Goal: Task Accomplishment & Management: Manage account settings

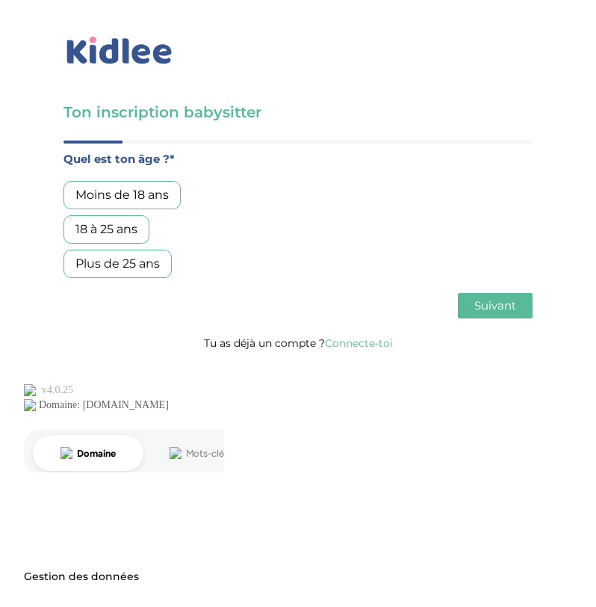
click at [96, 262] on div "Plus de 25 ans" at bounding box center [118, 264] width 108 height 28
click at [500, 311] on span "Suivant" at bounding box center [496, 305] width 42 height 14
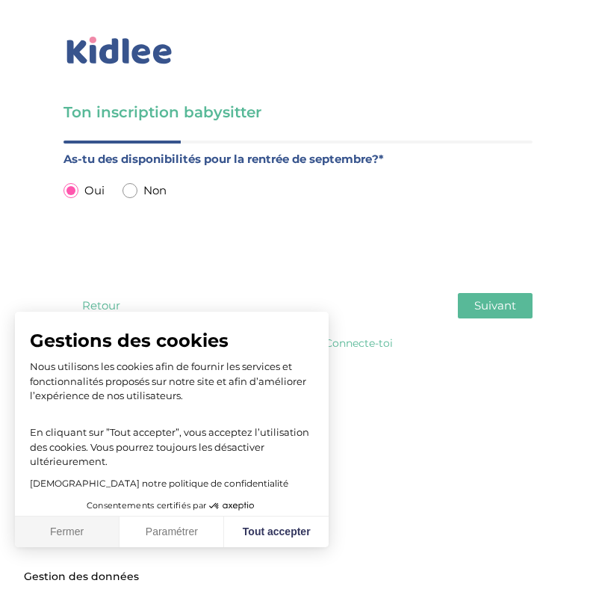
click at [58, 538] on button "Fermer" at bounding box center [67, 531] width 105 height 31
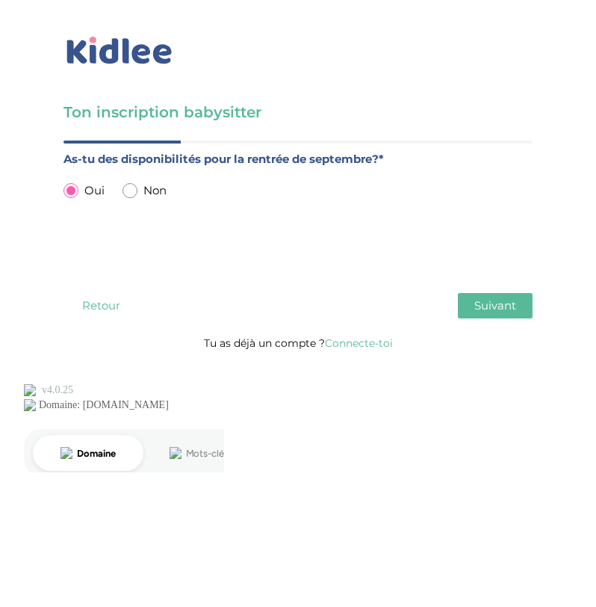
click at [492, 303] on span "Suivant" at bounding box center [496, 305] width 42 height 14
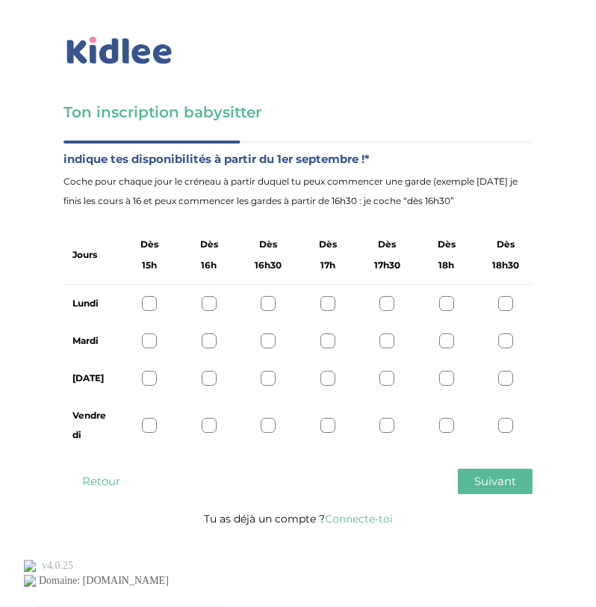
click at [391, 304] on div at bounding box center [387, 303] width 15 height 15
drag, startPoint x: 389, startPoint y: 339, endPoint x: 384, endPoint y: 374, distance: 35.4
click at [389, 341] on div at bounding box center [387, 340] width 15 height 15
click at [385, 381] on div at bounding box center [387, 378] width 15 height 15
click at [386, 422] on div at bounding box center [387, 425] width 15 height 15
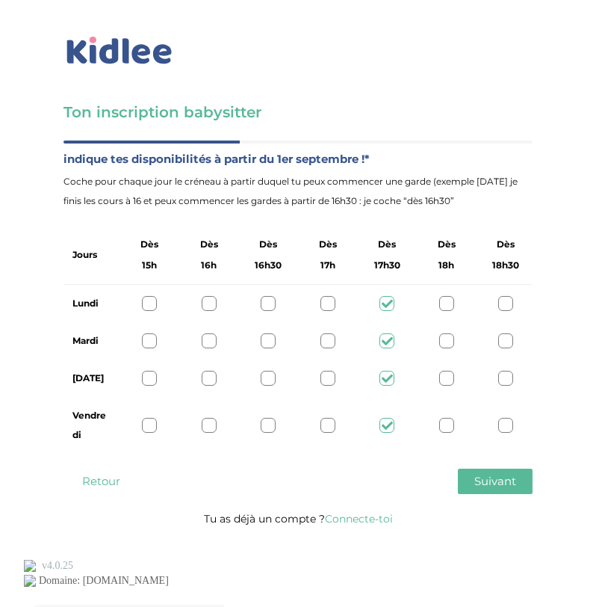
click at [513, 481] on span "Suivant" at bounding box center [496, 481] width 42 height 14
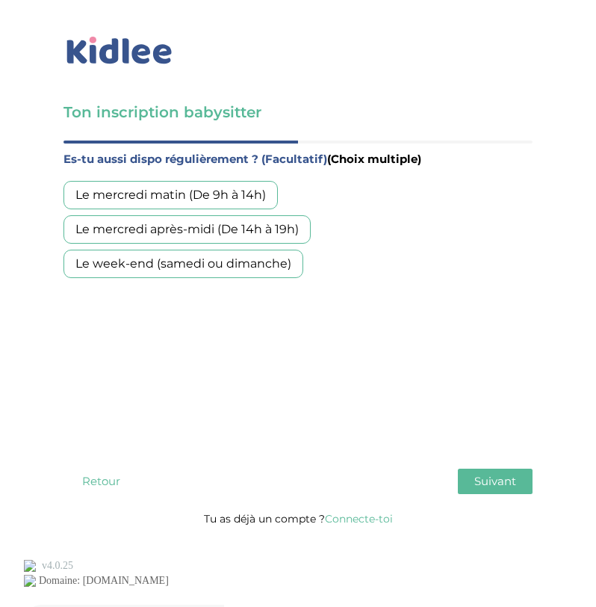
click at [114, 480] on button "Retour" at bounding box center [101, 481] width 75 height 25
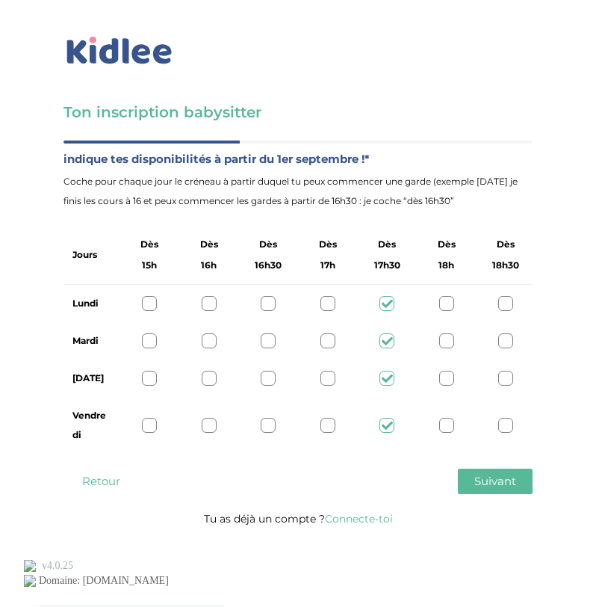
drag, startPoint x: 91, startPoint y: 327, endPoint x: 119, endPoint y: 494, distance: 169.7
click at [108, 487] on div "Quel est ton âge ?* Moins de 18 ans 18 à 25 ans Plus de 25 ans As-tu des dispon…" at bounding box center [298, 325] width 469 height 368
drag, startPoint x: 182, startPoint y: 547, endPoint x: 306, endPoint y: 530, distance: 125.3
click at [188, 548] on body "× Mot de passe oublié ? Veuillez renseigner votre adresse email pour réinitiali…" at bounding box center [298, 324] width 596 height 648
click at [475, 475] on span "Suivant" at bounding box center [496, 481] width 42 height 14
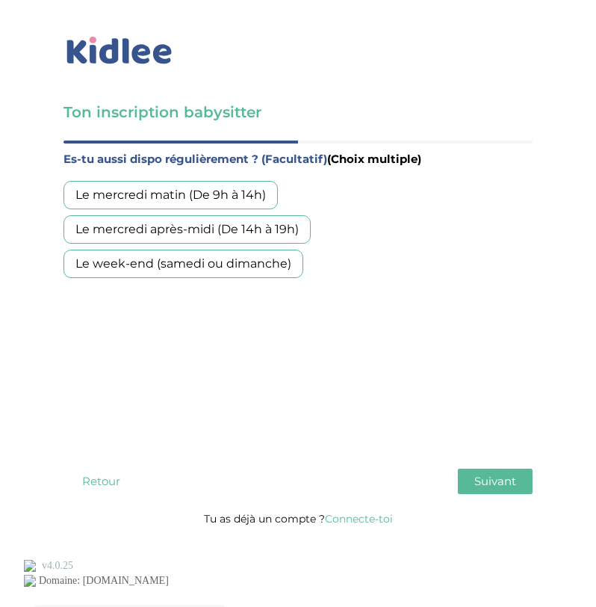
click at [160, 259] on div "Le week-end (samedi ou dimanche)" at bounding box center [184, 264] width 240 height 28
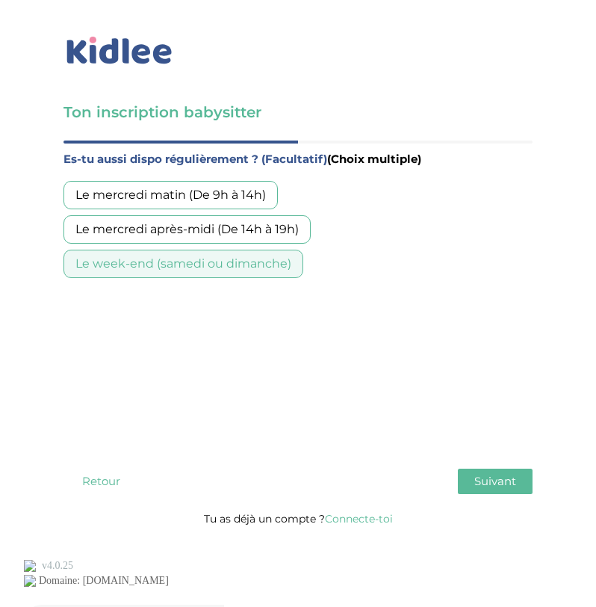
click at [149, 232] on div "Le mercredi après-midi (De 14h à 19h)" at bounding box center [187, 229] width 247 height 28
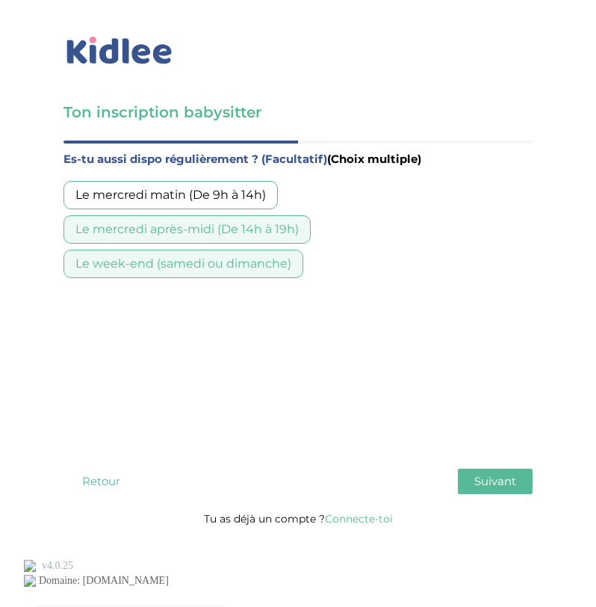
click at [505, 475] on span "Suivant" at bounding box center [496, 481] width 42 height 14
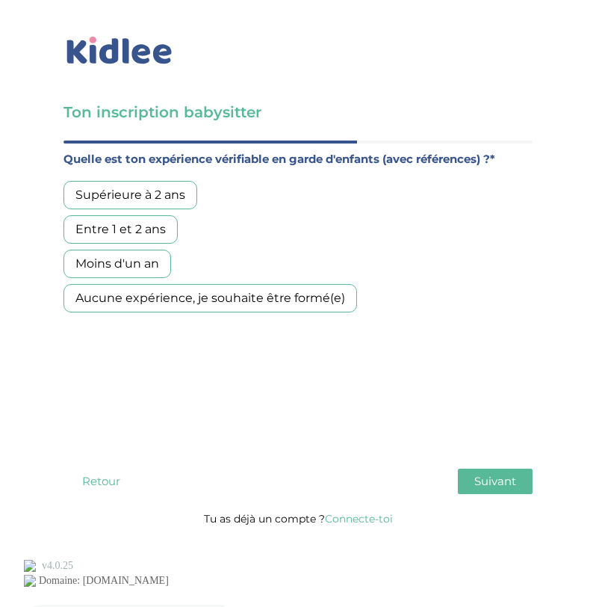
click at [113, 235] on div "Entre 1 et 2 ans" at bounding box center [121, 229] width 114 height 28
click at [475, 478] on span "Suivant" at bounding box center [496, 481] width 42 height 14
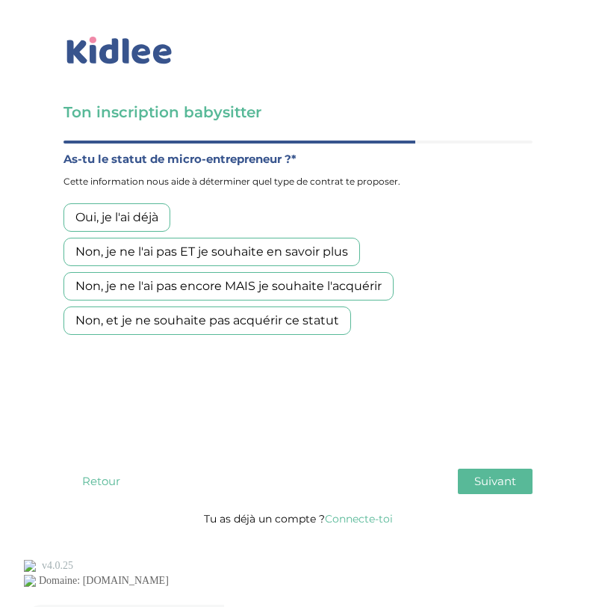
click at [102, 320] on div "Non, et je ne souhaite pas acquérir ce statut" at bounding box center [208, 320] width 288 height 28
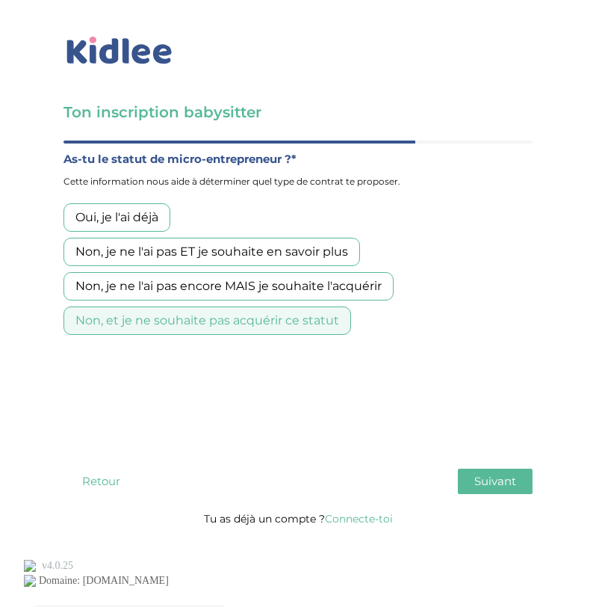
click at [503, 494] on button "Suivant" at bounding box center [495, 481] width 75 height 25
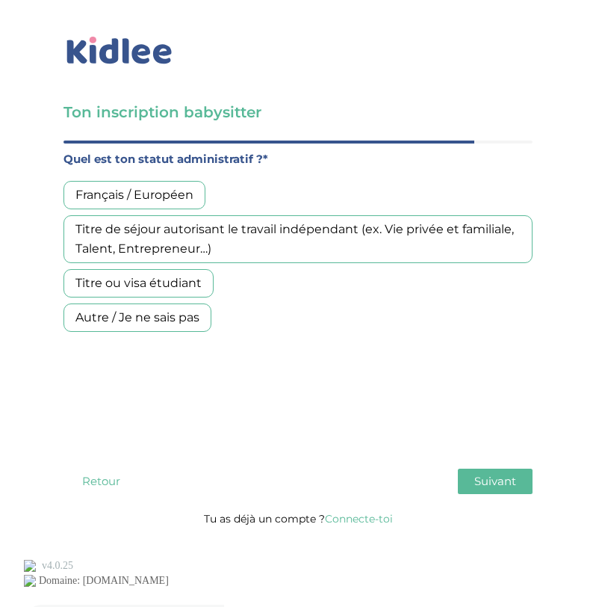
click at [231, 235] on div "Titre de séjour autorisant le travail indépendant (ex. Vie privée et familiale,…" at bounding box center [298, 239] width 469 height 48
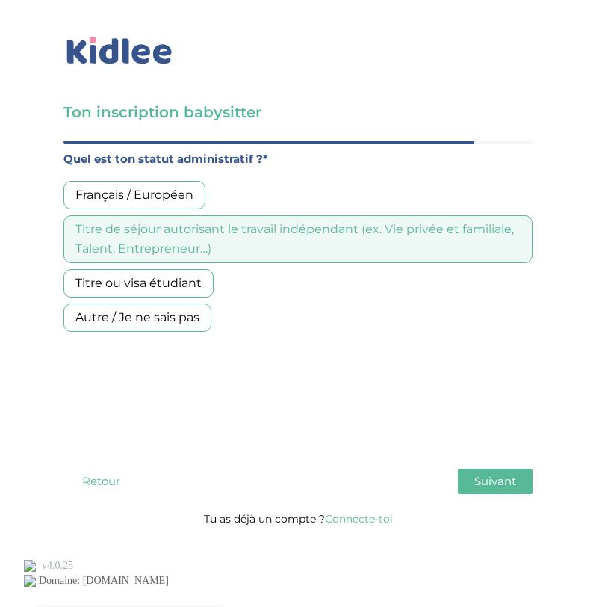
click at [126, 274] on div "Titre ou visa étudiant" at bounding box center [139, 283] width 150 height 28
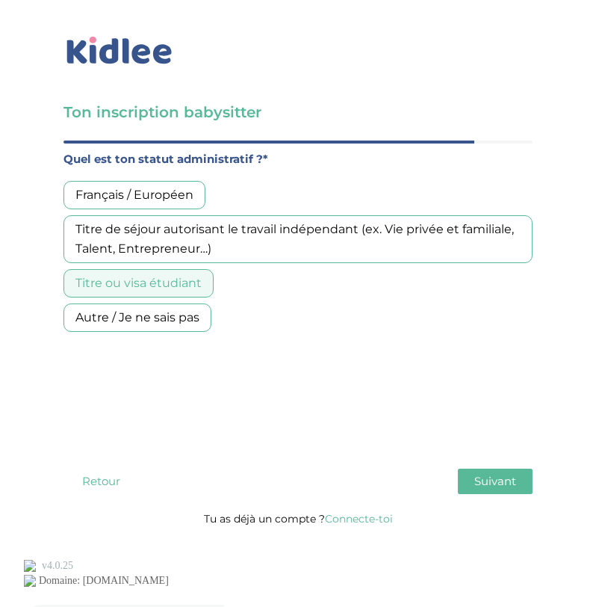
click at [493, 471] on button "Suivant" at bounding box center [495, 481] width 75 height 25
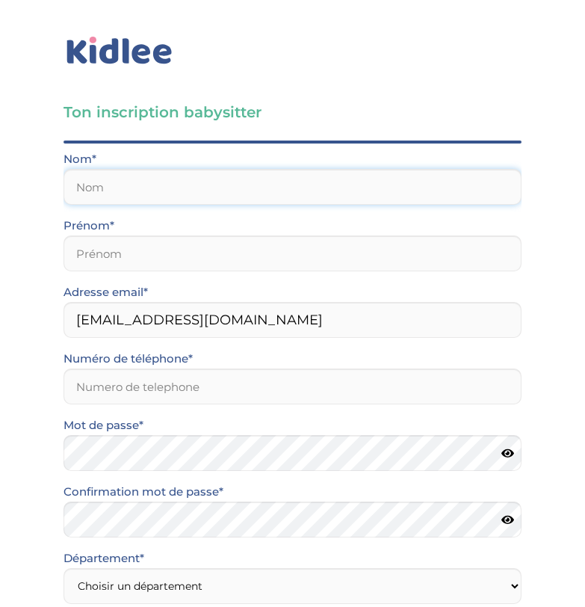
click at [152, 191] on input "text" at bounding box center [293, 187] width 458 height 36
type input "Cherni"
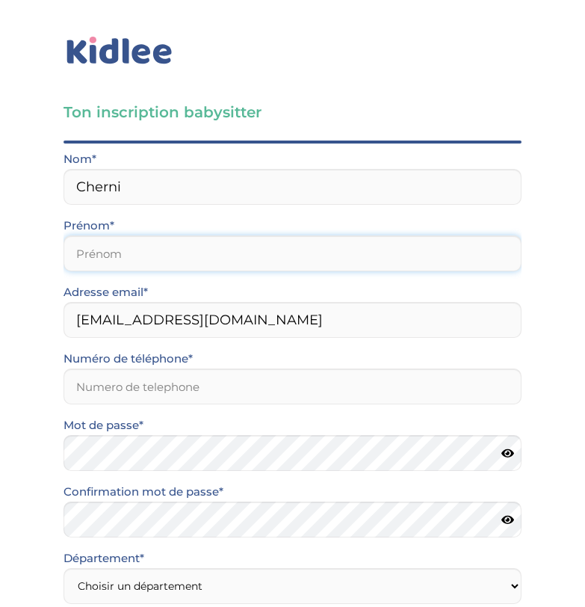
type input "Zeineb"
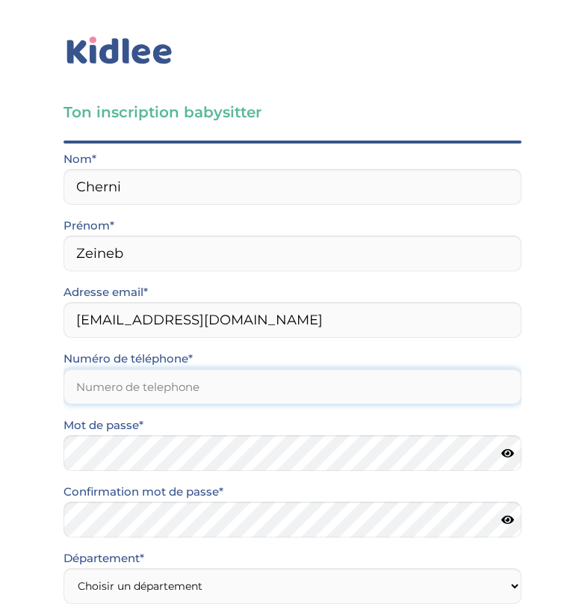
type input "0744821481"
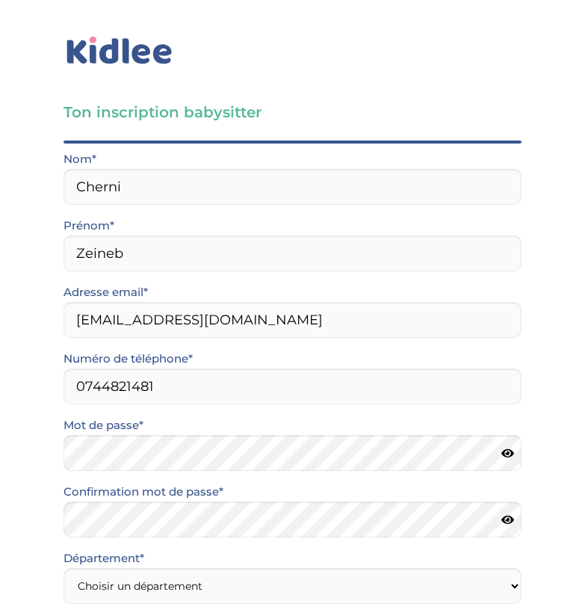
type input "59139"
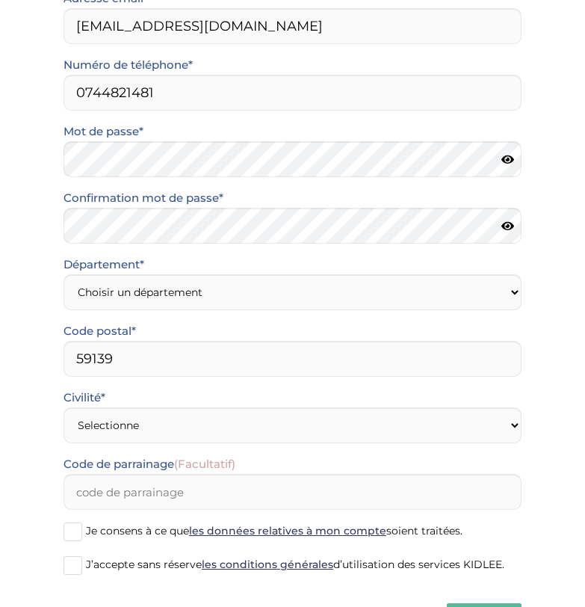
scroll to position [299, 0]
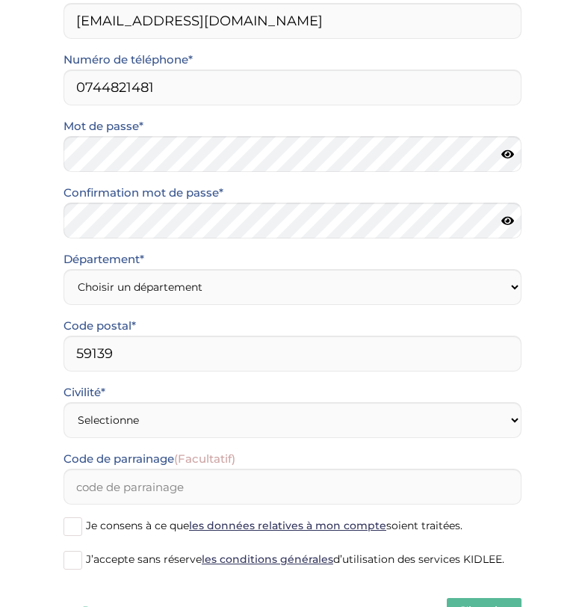
click at [513, 150] on icon at bounding box center [508, 154] width 13 height 11
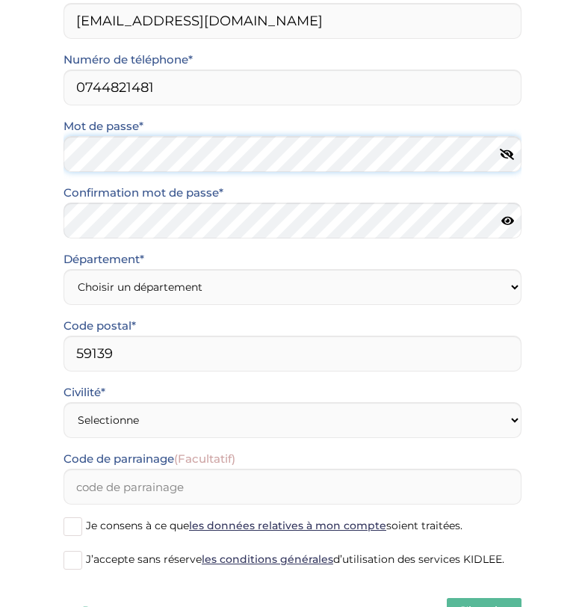
click at [1, 154] on div "Ton inscription babysitter Merci de vérifier que tous les champs sont remplis a…" at bounding box center [293, 183] width 608 height 964
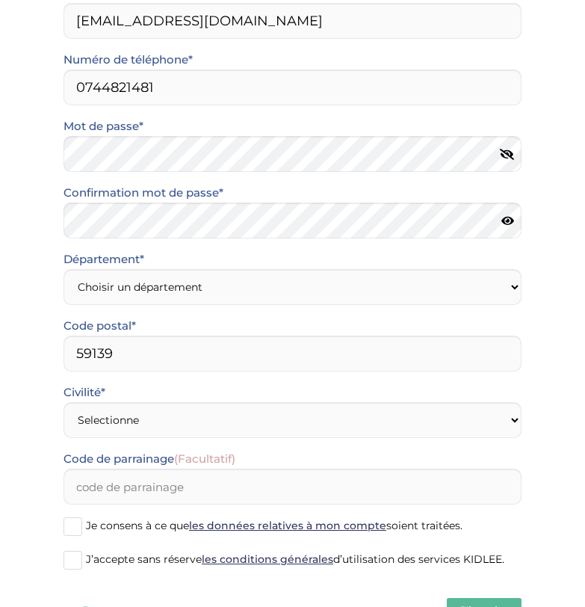
click at [12, 272] on div "Ton inscription babysitter Merci de vérifier que tous les champs sont remplis a…" at bounding box center [293, 183] width 608 height 964
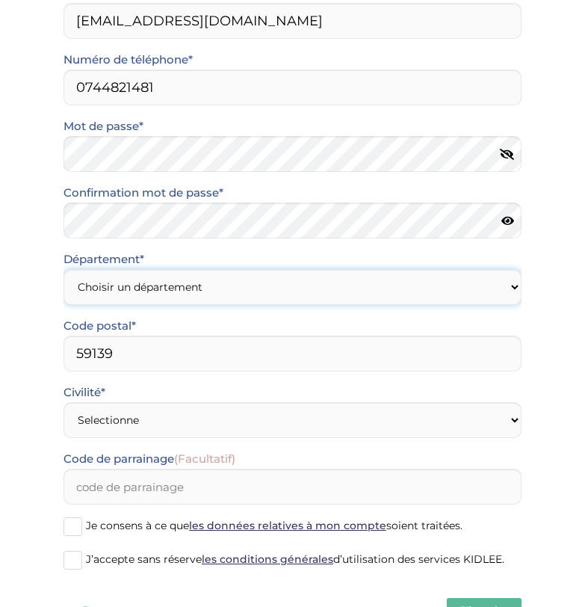
click at [173, 292] on select "Choisir un département Paris (75) Hauts-de-Seine (92) Yvelines (78) Val-de-Marn…" at bounding box center [293, 287] width 458 height 36
select select "0"
click at [64, 269] on select "Choisir un département Paris (75) Hauts-de-Seine (92) Yvelines (78) Val-de-Marn…" at bounding box center [293, 287] width 458 height 36
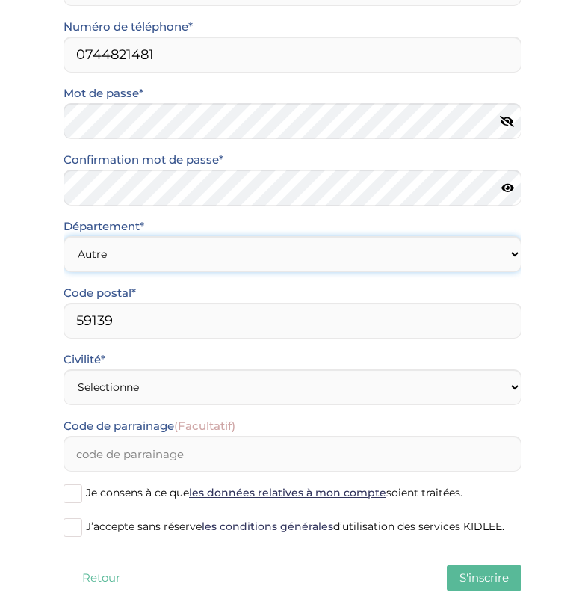
scroll to position [357, 0]
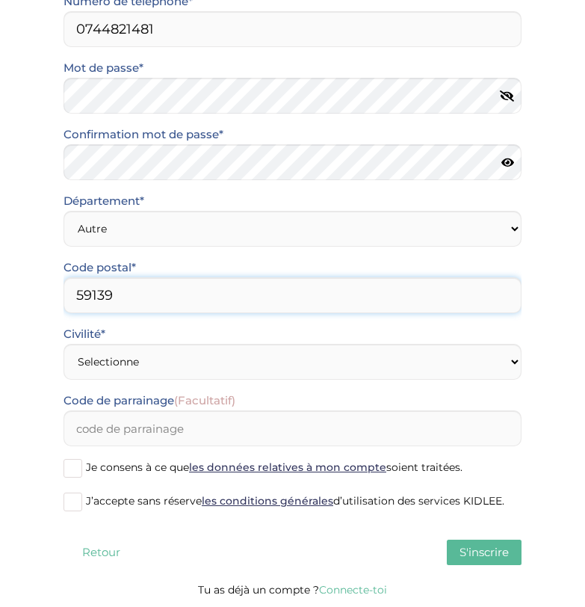
click at [152, 301] on input "59139" at bounding box center [293, 295] width 458 height 36
click at [97, 299] on input "59100" at bounding box center [293, 295] width 458 height 36
type input "59000"
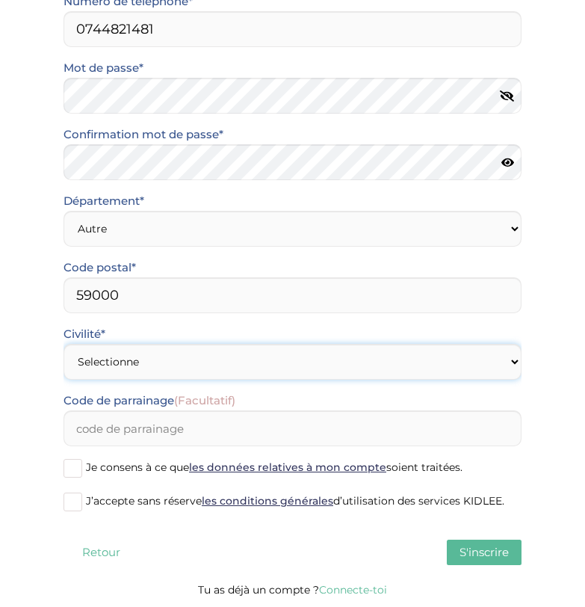
click at [166, 353] on select "Selectionne Mr Mme" at bounding box center [293, 362] width 458 height 36
select select "1"
click at [64, 344] on select "Selectionne Mr Mme" at bounding box center [293, 362] width 458 height 36
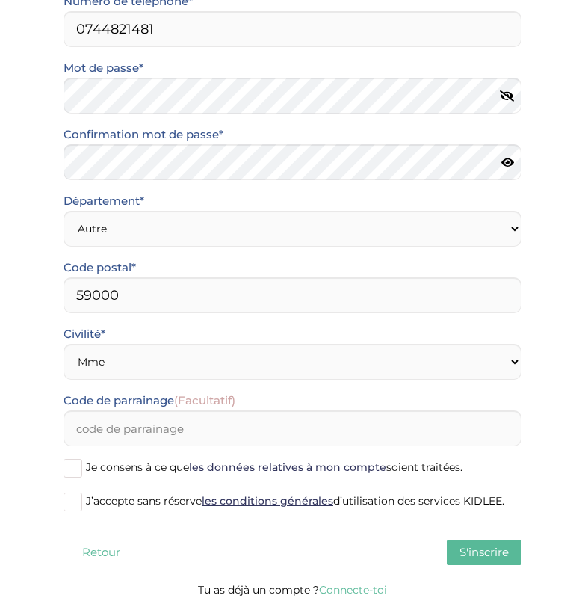
drag, startPoint x: 81, startPoint y: 468, endPoint x: 97, endPoint y: 513, distance: 47.5
click at [81, 469] on span at bounding box center [73, 468] width 19 height 19
click at [0, 0] on input "Je consens à ce que les données relatives à mon compte soient traitées." at bounding box center [0, 0] width 0 height 0
click at [78, 509] on span at bounding box center [73, 502] width 19 height 19
click at [0, 0] on input "J’accepte sans réserve les conditions générales d’utilisation des services KIDL…" at bounding box center [0, 0] width 0 height 0
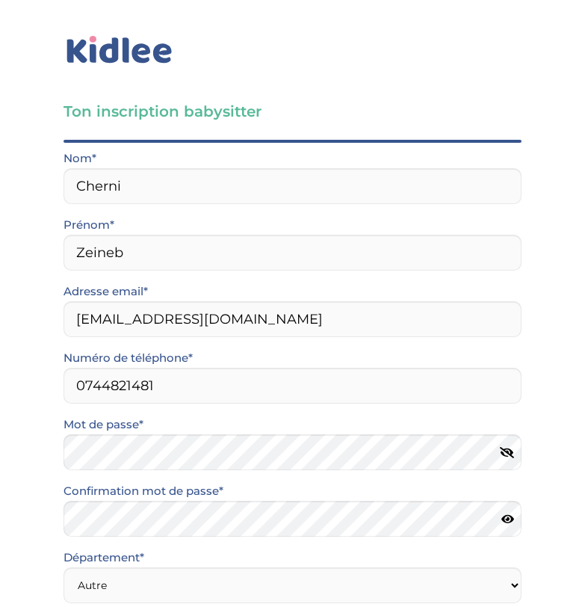
scroll to position [0, 0]
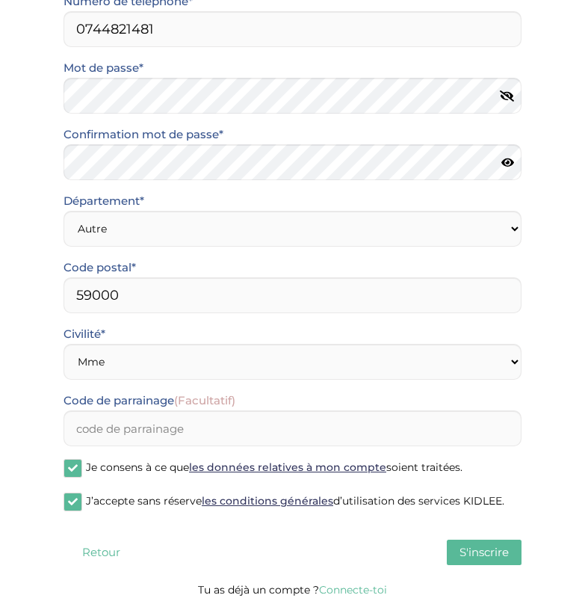
click at [473, 559] on span "S'inscrire" at bounding box center [484, 552] width 49 height 14
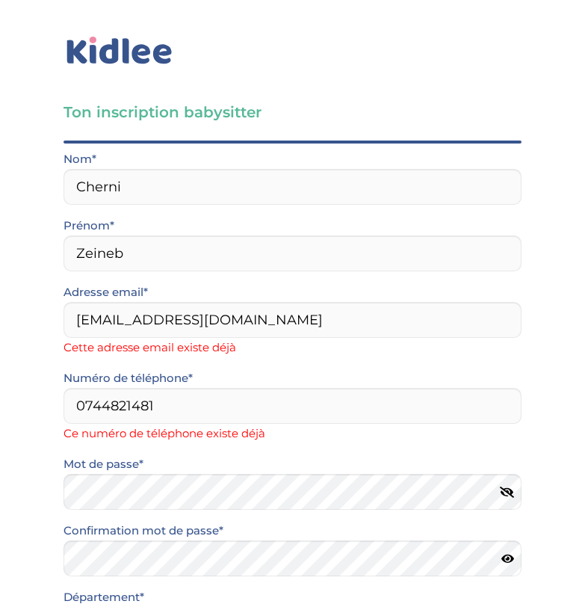
click at [154, 60] on img at bounding box center [120, 51] width 112 height 34
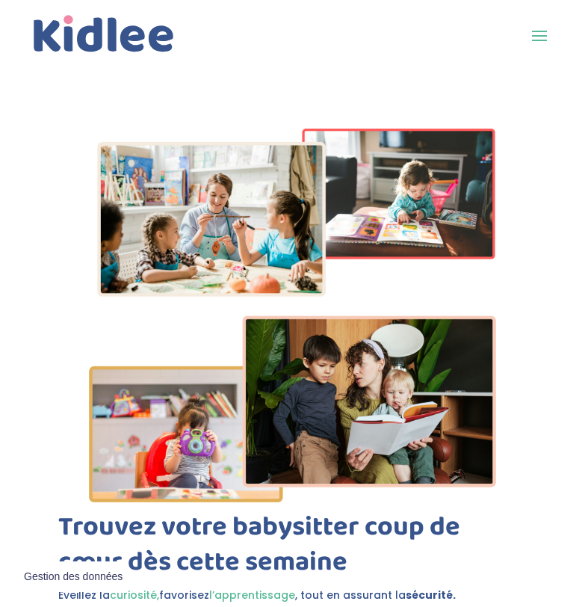
click at [544, 34] on span at bounding box center [540, 35] width 24 height 24
click at [546, 41] on span at bounding box center [540, 35] width 24 height 24
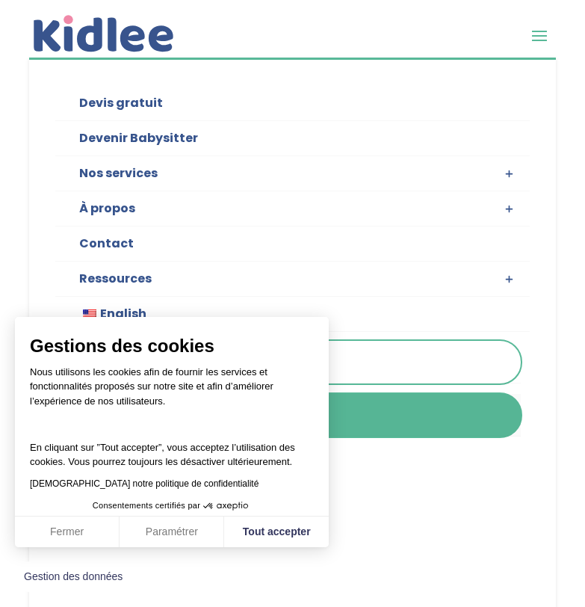
click at [407, 416] on link "Connexion" at bounding box center [292, 415] width 456 height 43
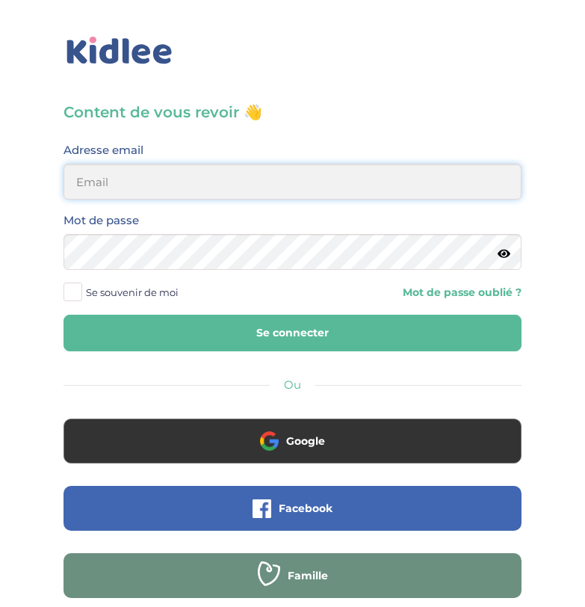
type input "zeinebcherni98@gmail.com"
click at [192, 184] on input "[EMAIL_ADDRESS][DOMAIN_NAME]" at bounding box center [293, 182] width 458 height 36
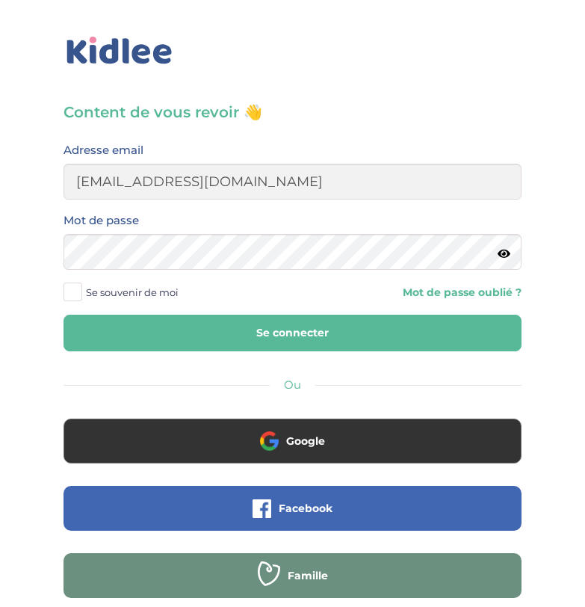
click at [316, 333] on button "Se connecter" at bounding box center [293, 333] width 458 height 37
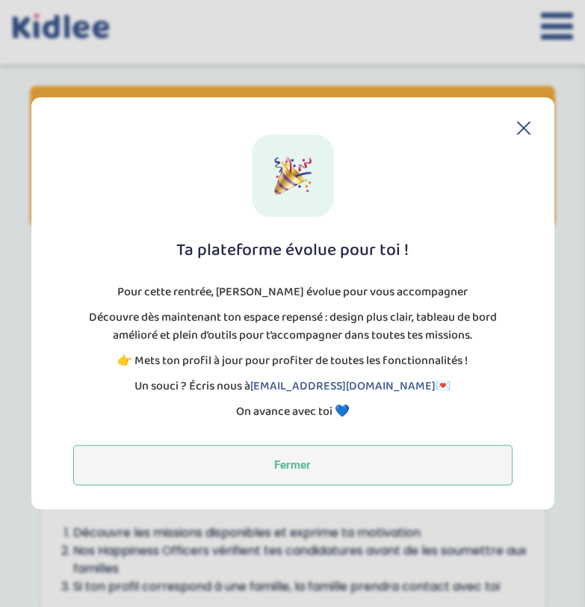
click at [321, 468] on button "Fermer" at bounding box center [292, 465] width 439 height 40
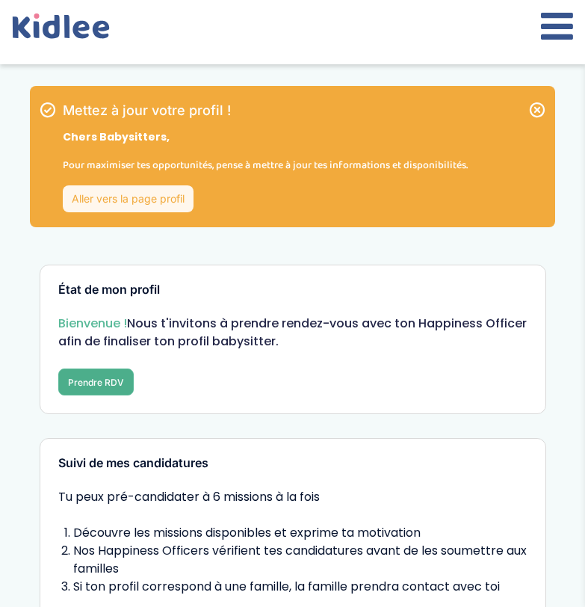
click at [117, 381] on button "Prendre RDV" at bounding box center [95, 381] width 75 height 27
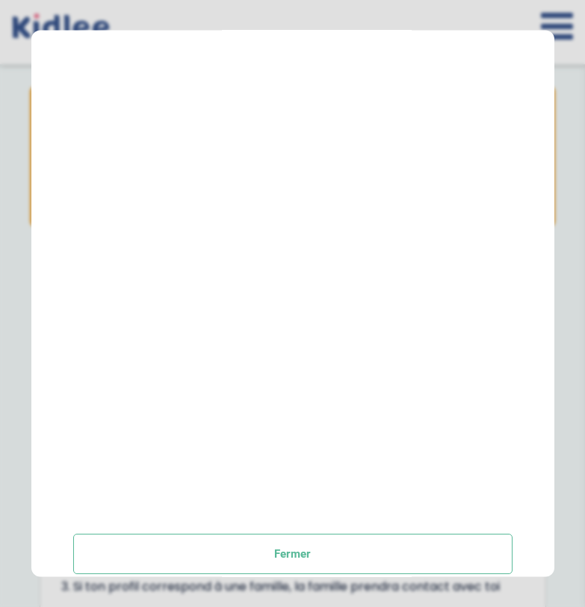
scroll to position [214, 0]
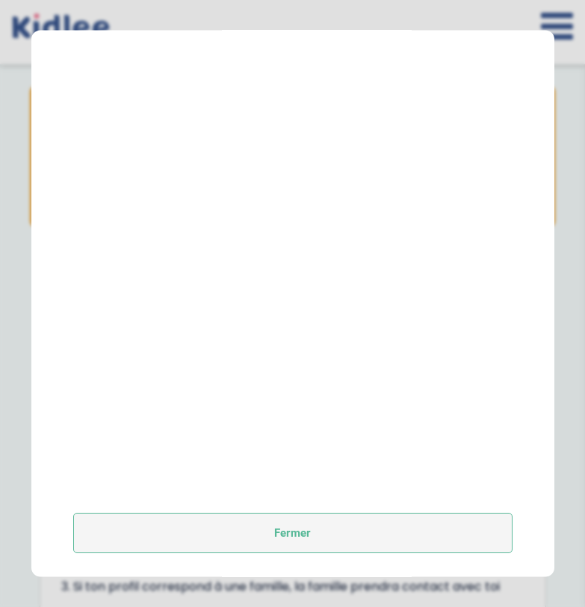
click at [312, 529] on button "Fermer" at bounding box center [292, 533] width 439 height 40
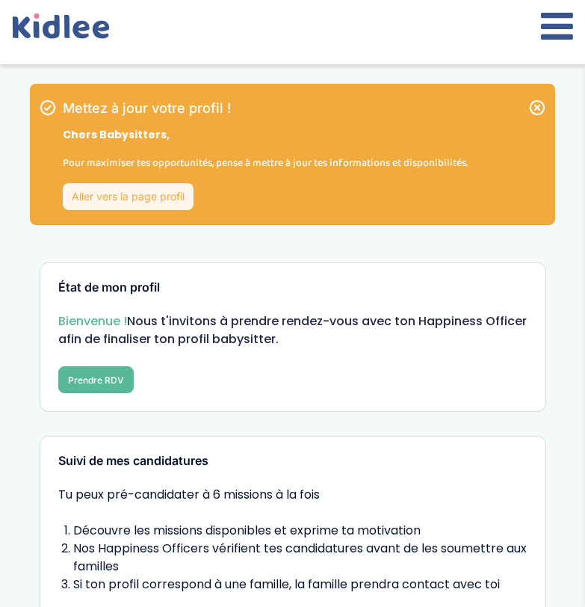
scroll to position [0, 0]
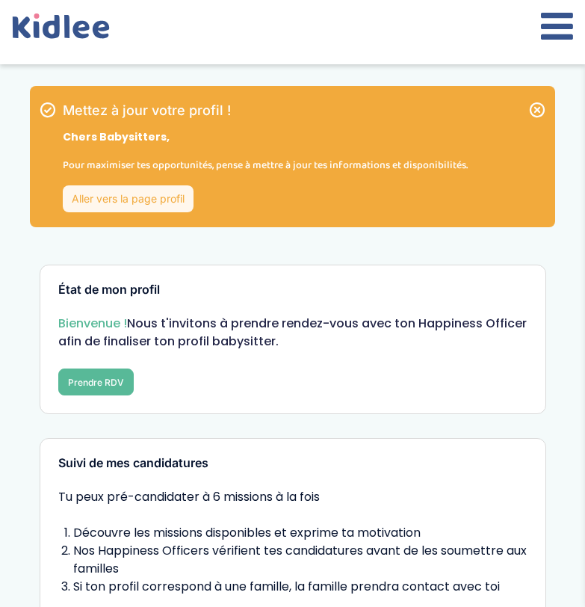
click at [555, 28] on icon at bounding box center [557, 25] width 32 height 37
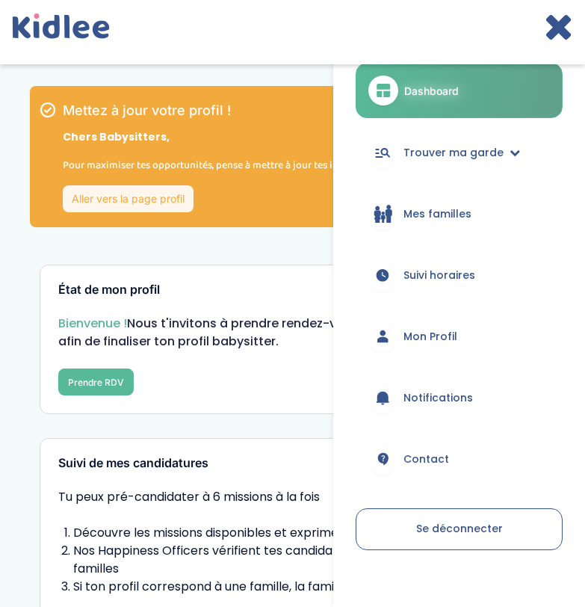
scroll to position [39, 0]
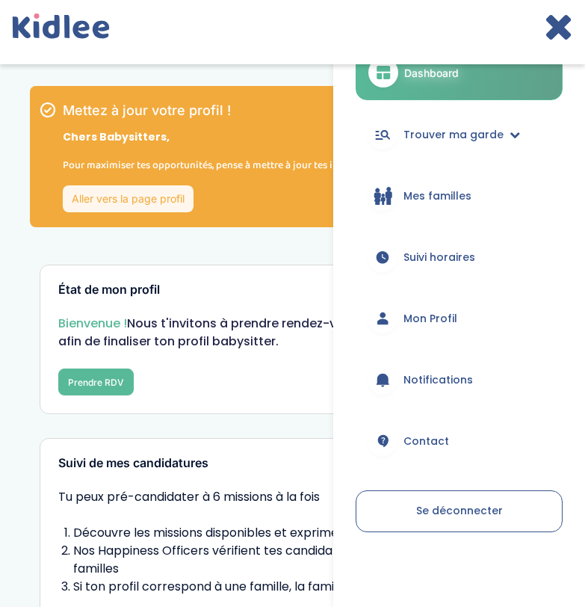
click at [459, 286] on ul "Dashboard Trouver ma garde Mes recherches Candidatures en cours Candidatures va…" at bounding box center [459, 288] width 207 height 487
click at [454, 318] on span "Mon Profil" at bounding box center [431, 319] width 54 height 16
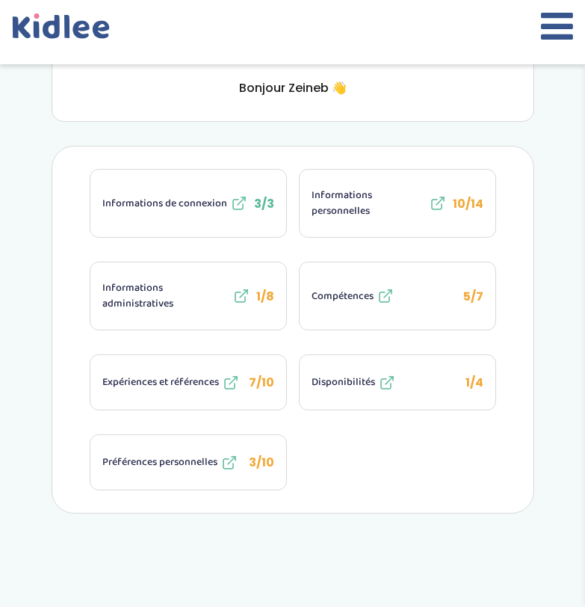
click at [207, 309] on span "Informations administratives" at bounding box center [165, 295] width 127 height 31
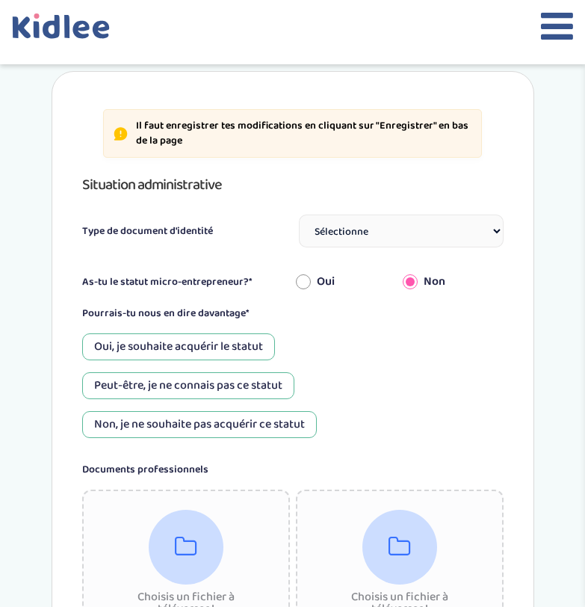
click at [283, 424] on div "Non, je ne souhaite pas acquérir ce statut" at bounding box center [199, 424] width 235 height 27
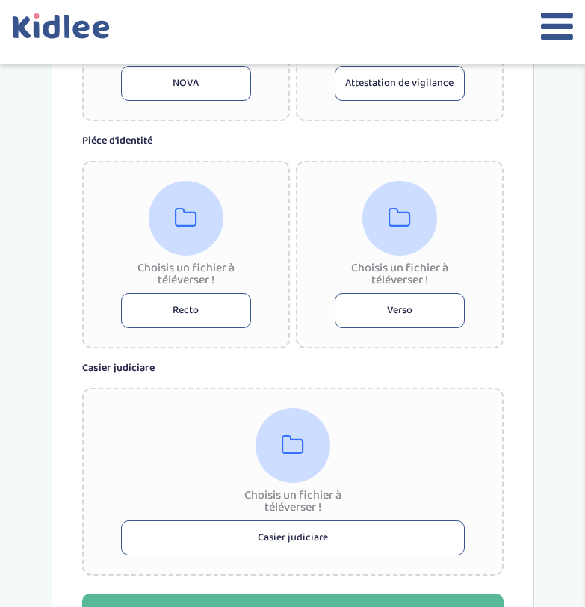
scroll to position [1121, 0]
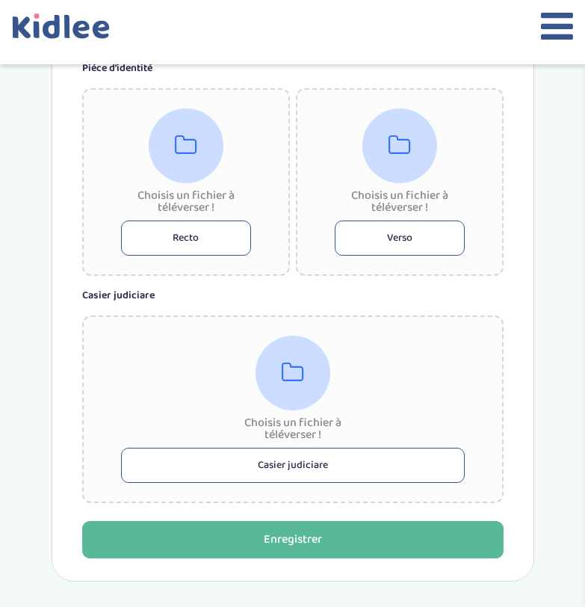
click at [203, 240] on button "Recto" at bounding box center [186, 237] width 130 height 35
